Goal: Task Accomplishment & Management: Use online tool/utility

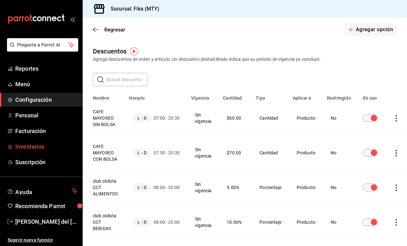
click at [43, 144] on span "Inventarios" at bounding box center [46, 146] width 62 height 9
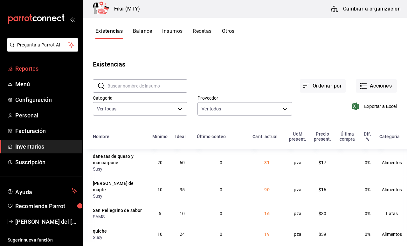
click at [34, 70] on span "Reportes" at bounding box center [46, 68] width 62 height 9
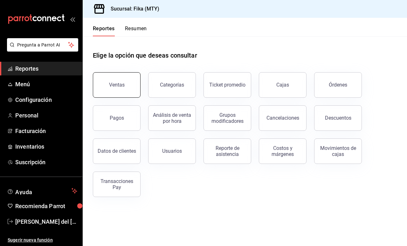
click at [119, 93] on button "Ventas" at bounding box center [117, 84] width 48 height 25
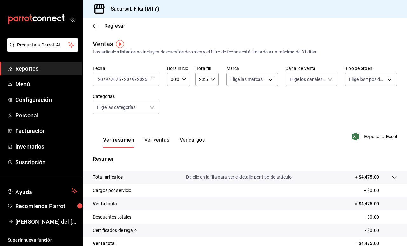
click at [154, 81] on \(Stroke\) "button" at bounding box center [153, 80] width 4 height 4
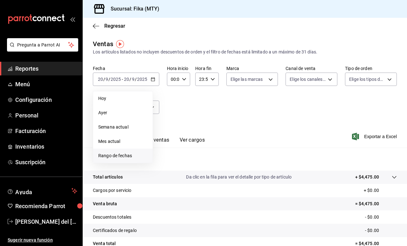
click at [113, 153] on span "Rango de fechas" at bounding box center [122, 155] width 49 height 7
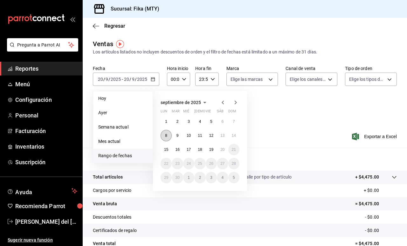
click at [167, 135] on abbr "8" at bounding box center [166, 135] width 2 height 4
click at [214, 150] on button "19" at bounding box center [211, 149] width 11 height 11
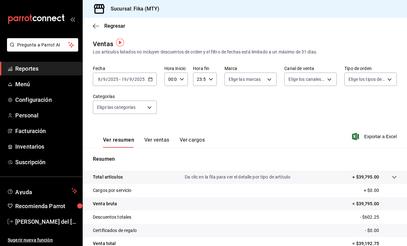
scroll to position [5, 0]
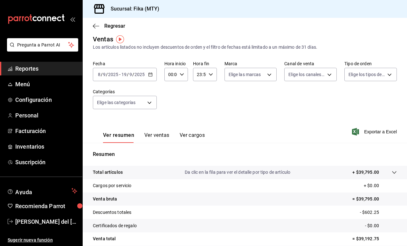
click at [158, 137] on button "Ver ventas" at bounding box center [156, 137] width 25 height 11
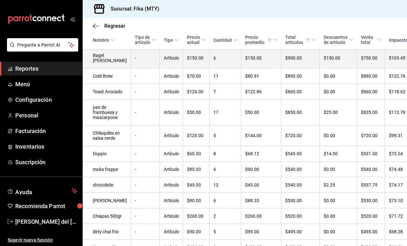
scroll to position [386, 0]
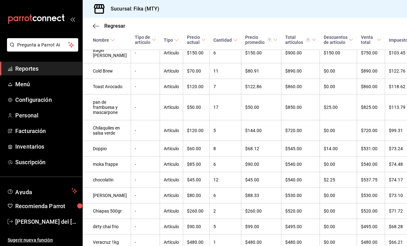
click at [94, 23] on div "Regresar" at bounding box center [245, 26] width 325 height 16
click at [95, 27] on icon "button" at bounding box center [96, 26] width 6 height 6
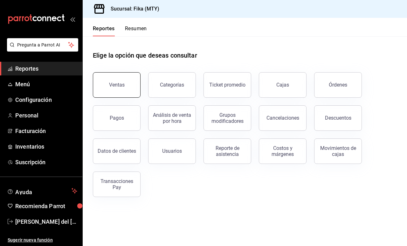
click at [122, 83] on div "Ventas" at bounding box center [117, 85] width 16 height 6
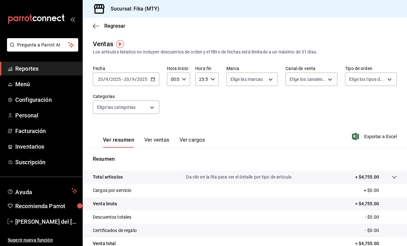
click at [154, 81] on \(Stroke\) "button" at bounding box center [153, 80] width 4 height 4
